Goal: Book appointment/travel/reservation

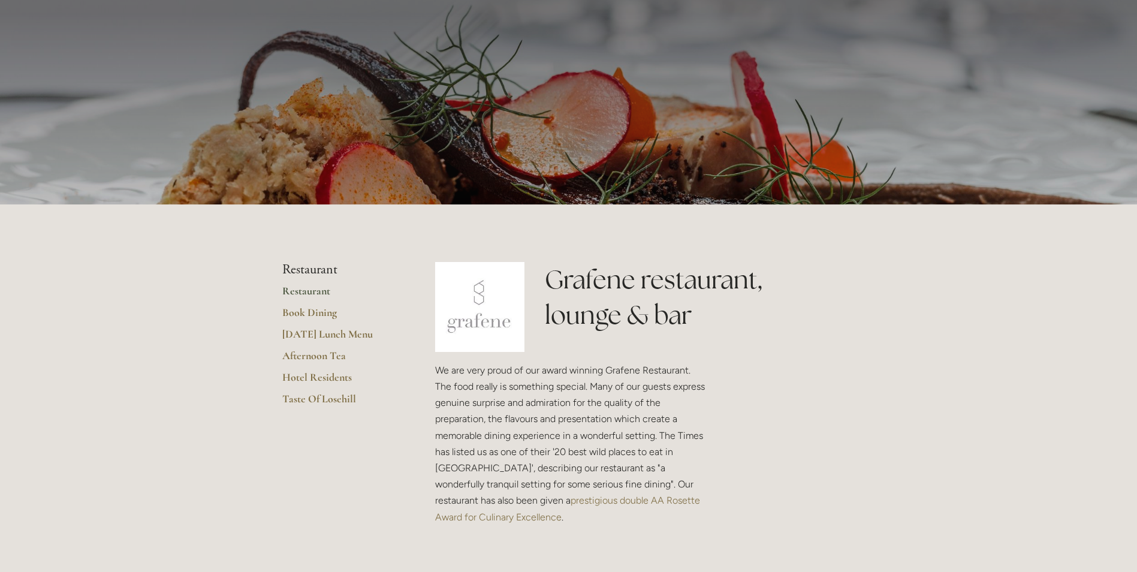
scroll to position [120, 0]
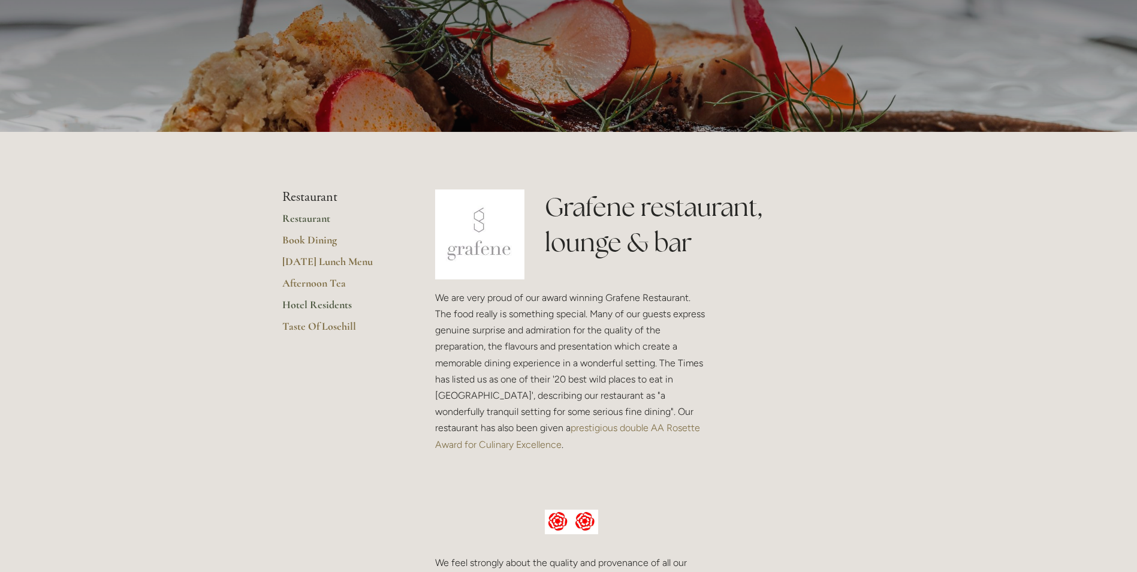
click at [313, 304] on link "Hotel Residents" at bounding box center [339, 309] width 114 height 22
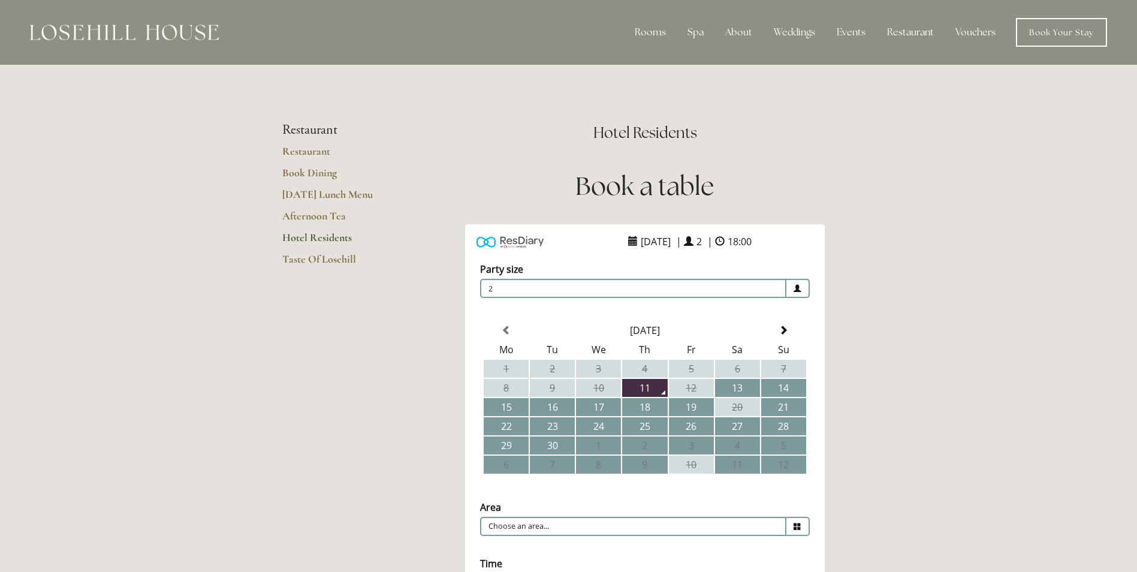
click at [327, 234] on link "Hotel Residents" at bounding box center [339, 242] width 114 height 22
click at [657, 29] on div "Rooms" at bounding box center [650, 32] width 50 height 24
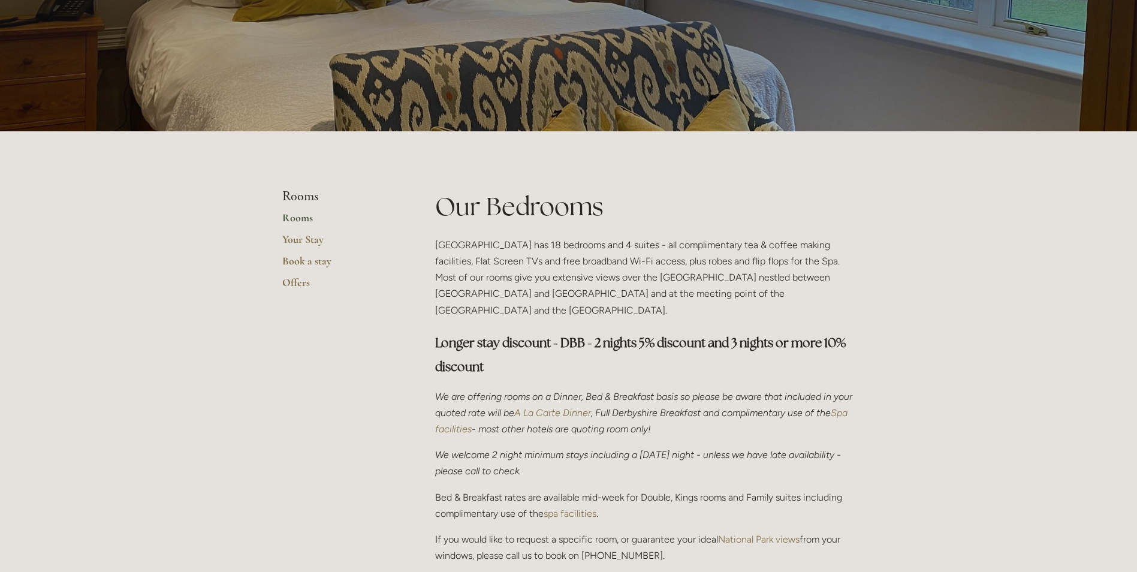
scroll to position [120, 0]
click at [306, 256] on link "Book a stay" at bounding box center [339, 266] width 114 height 22
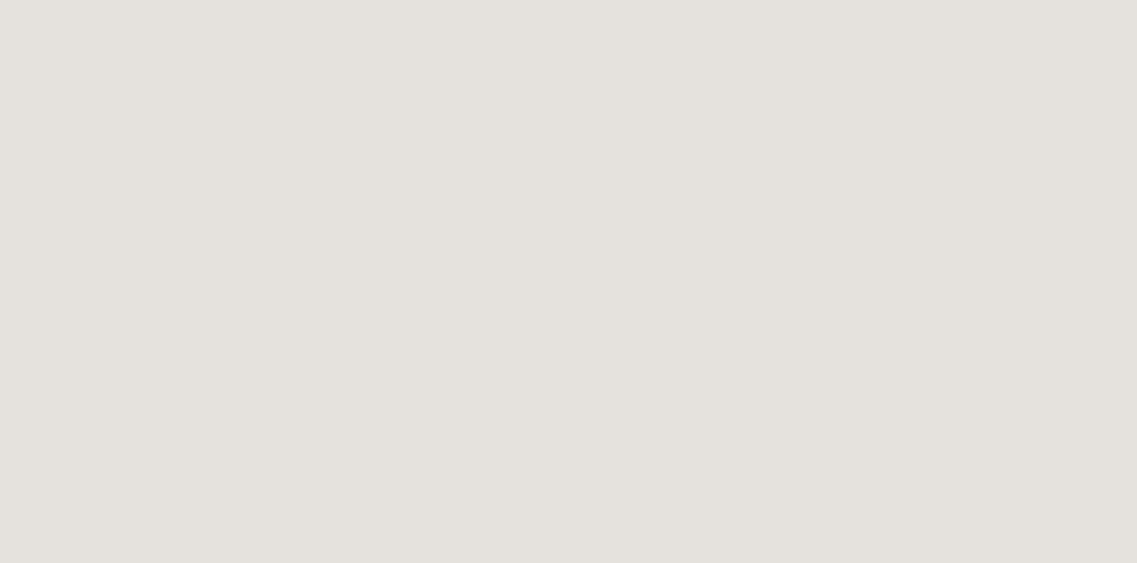
scroll to position [1803, 0]
